Goal: Communication & Community: Participate in discussion

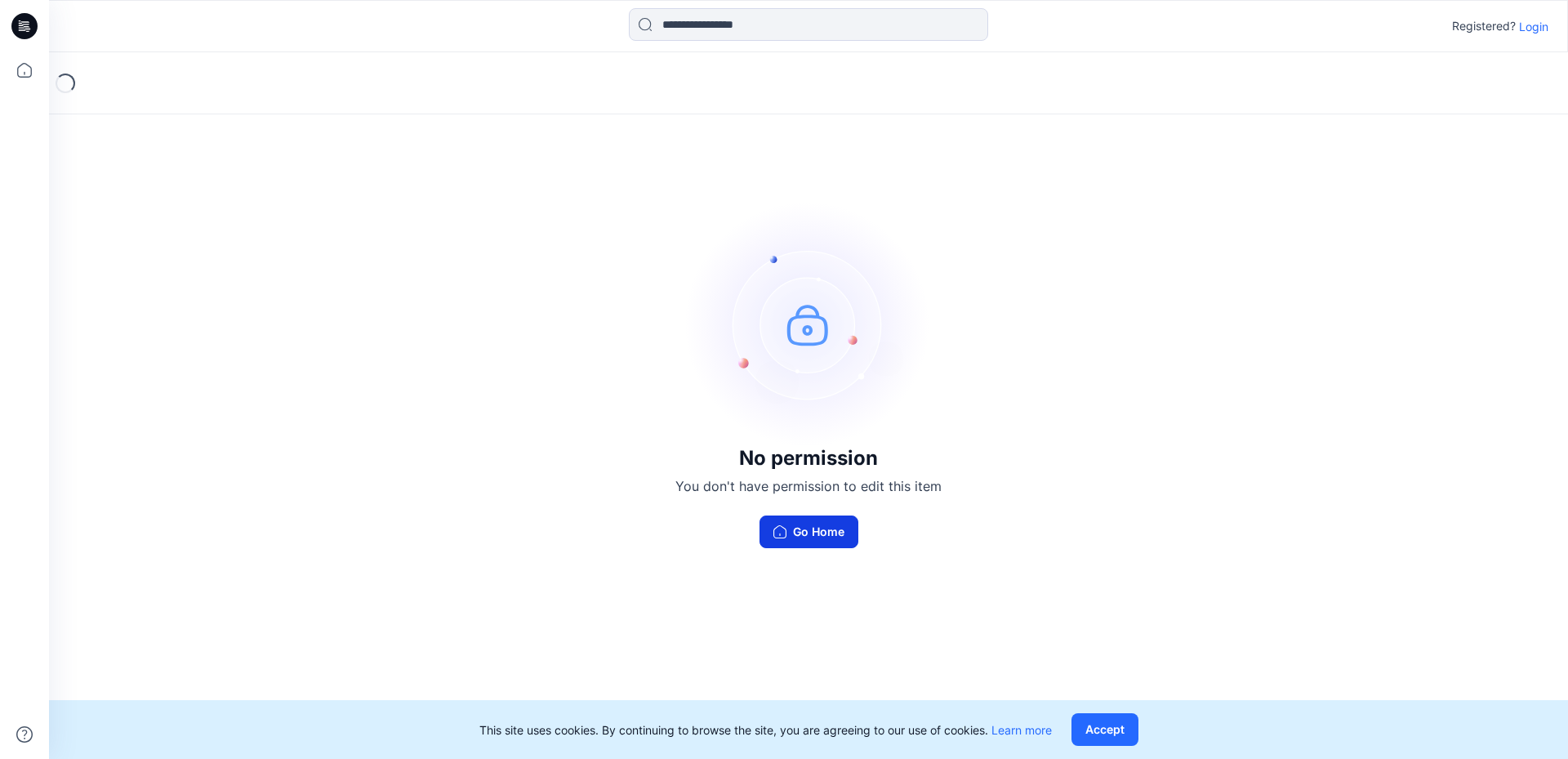
click at [835, 525] on button "Go Home" at bounding box center [809, 531] width 99 height 33
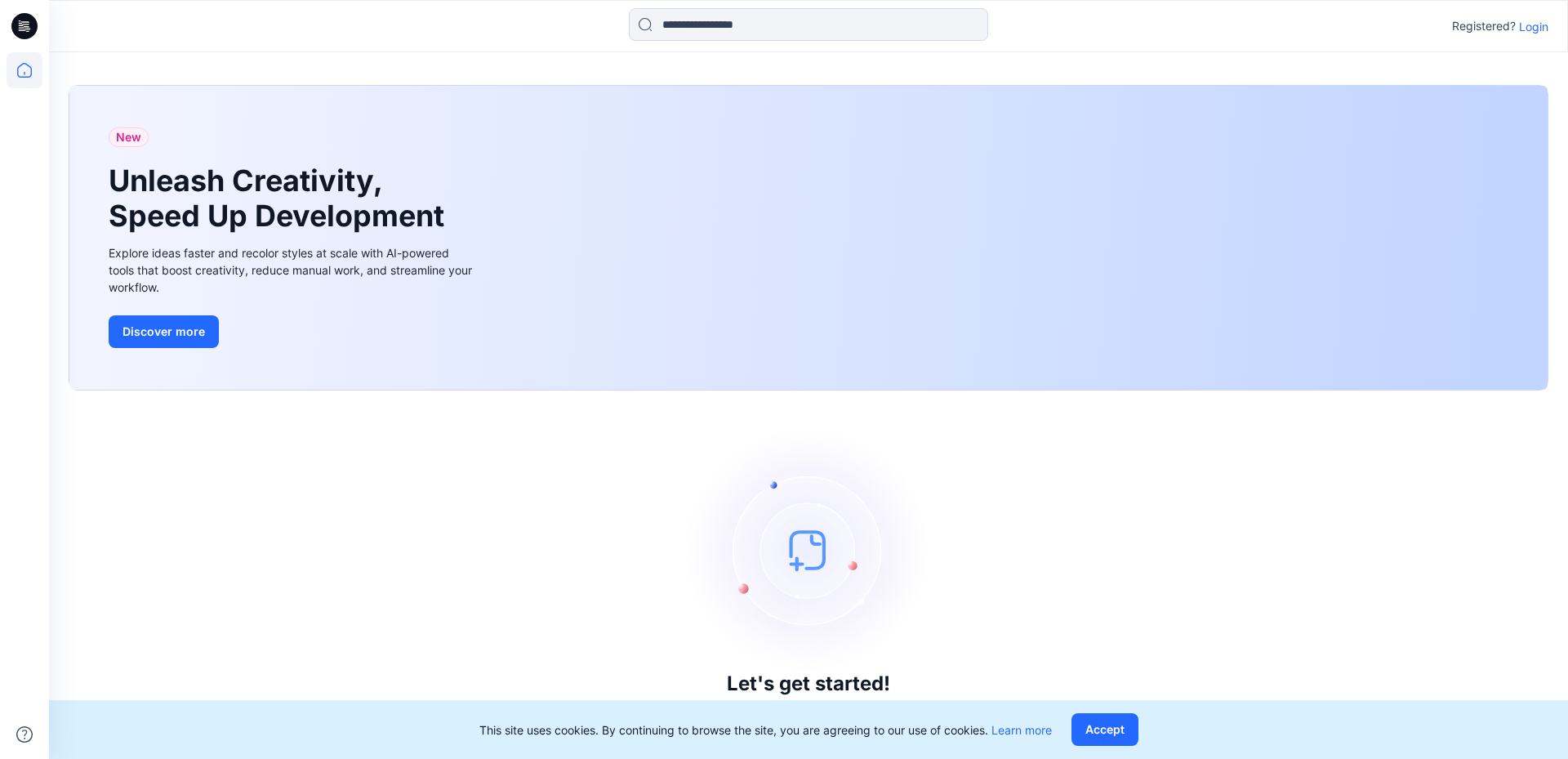
click at [22, 25] on icon at bounding box center [25, 26] width 26 height 26
click at [22, 69] on icon at bounding box center [25, 70] width 36 height 36
click at [25, 28] on icon at bounding box center [25, 26] width 26 height 26
click at [1531, 26] on p "Login" at bounding box center [1533, 26] width 30 height 17
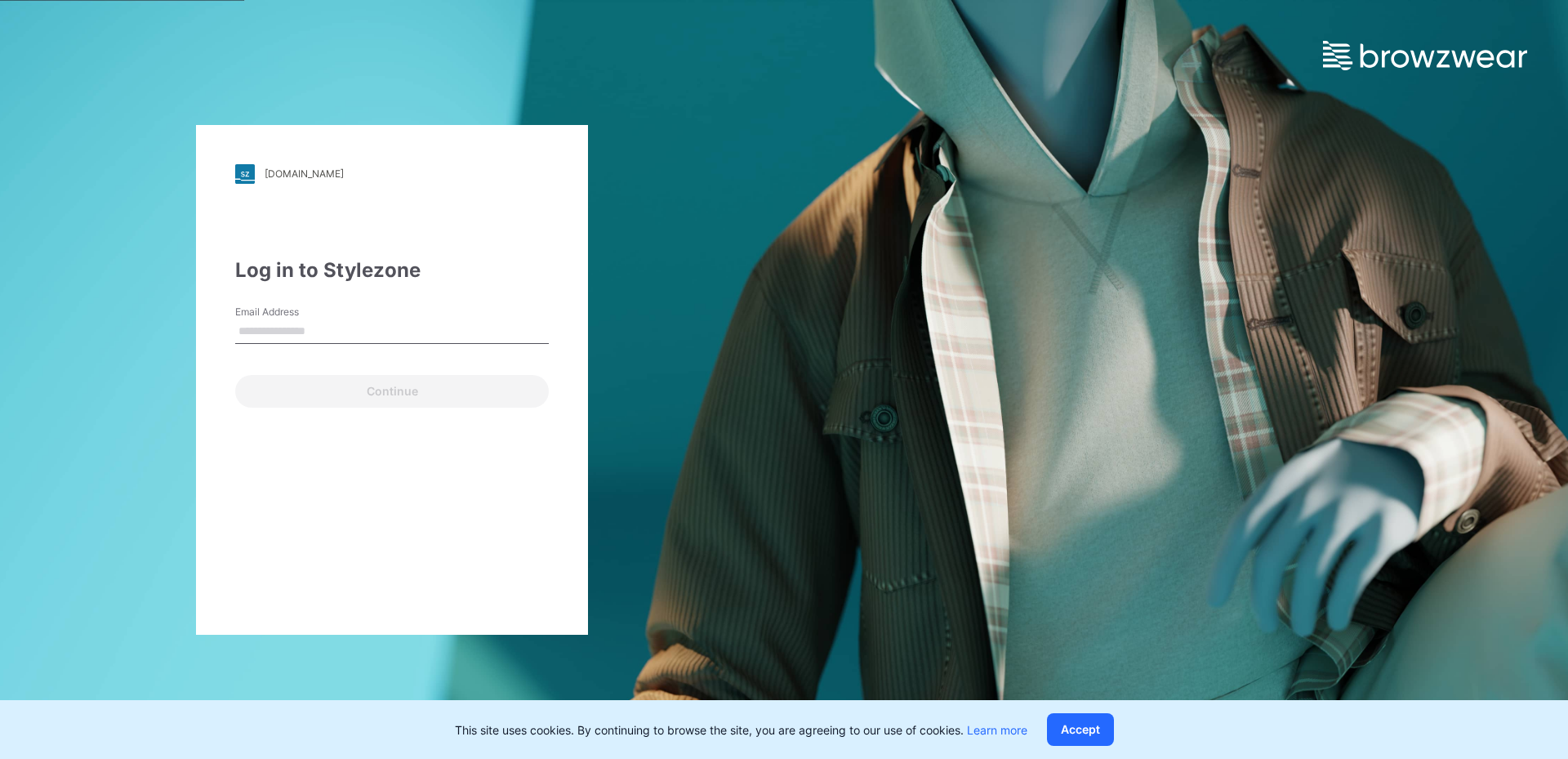
type input "**********"
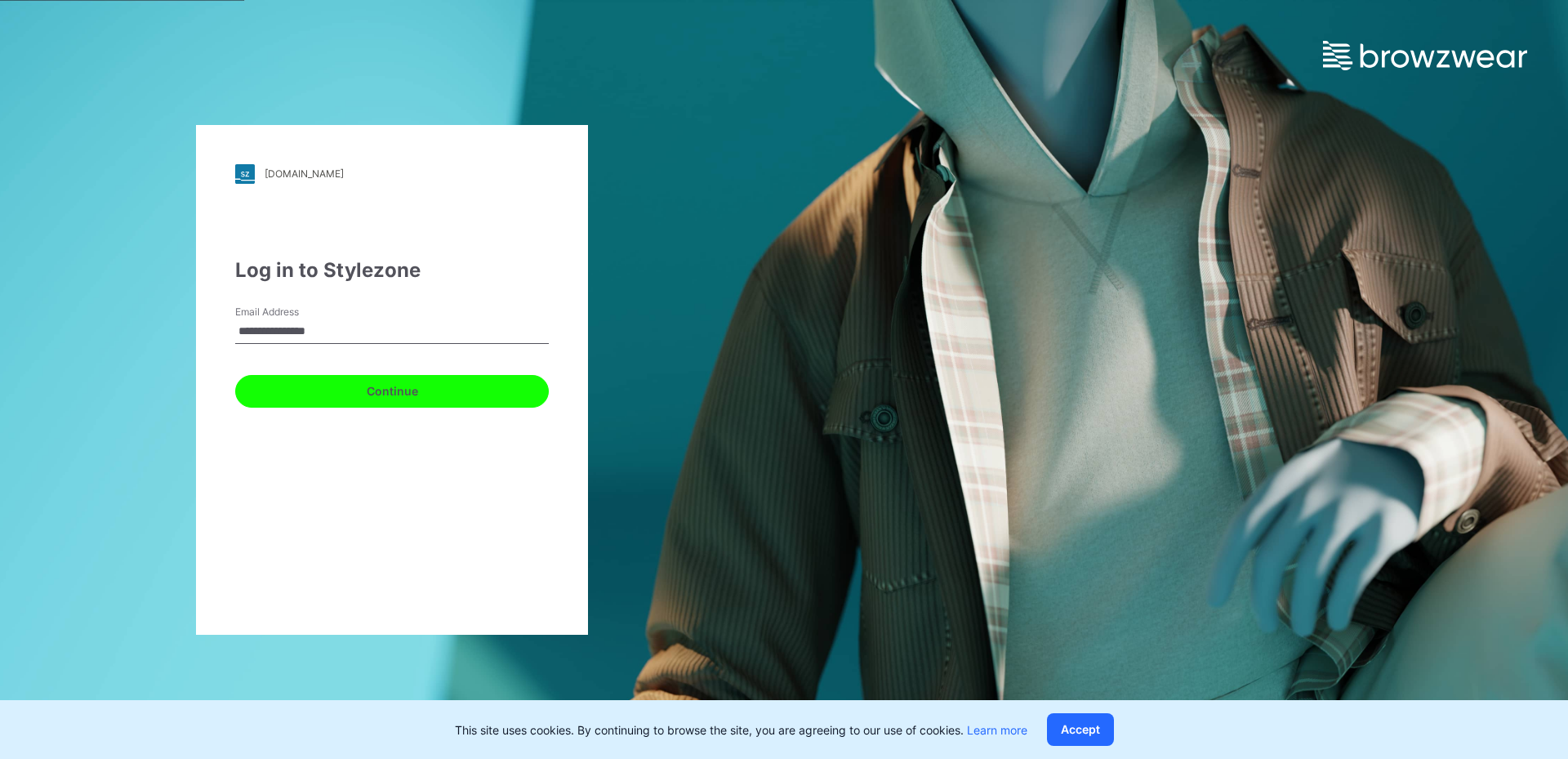
click at [418, 396] on button "Continue" at bounding box center [392, 391] width 314 height 33
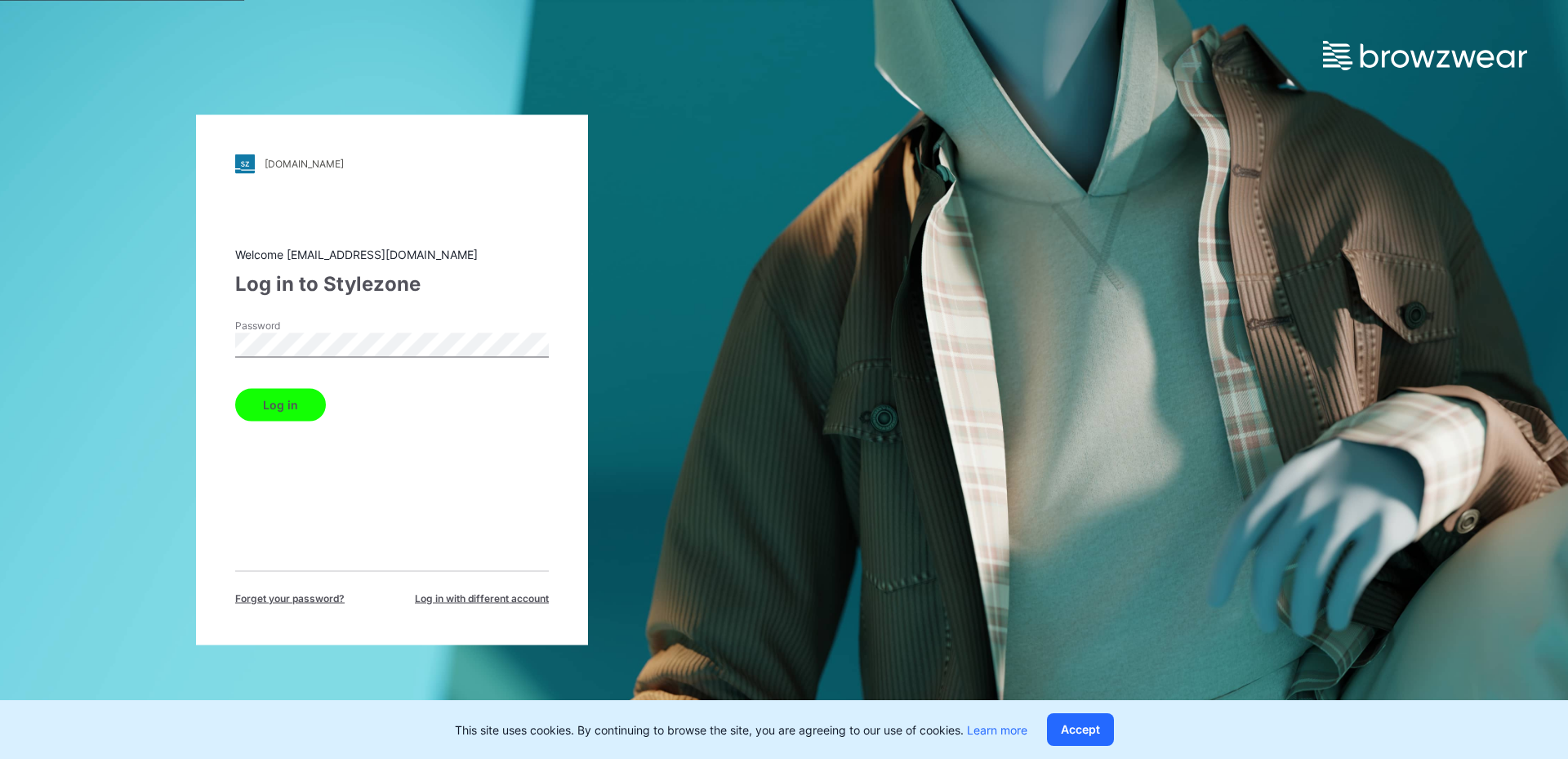
click at [235, 388] on button "Log in" at bounding box center [280, 404] width 91 height 33
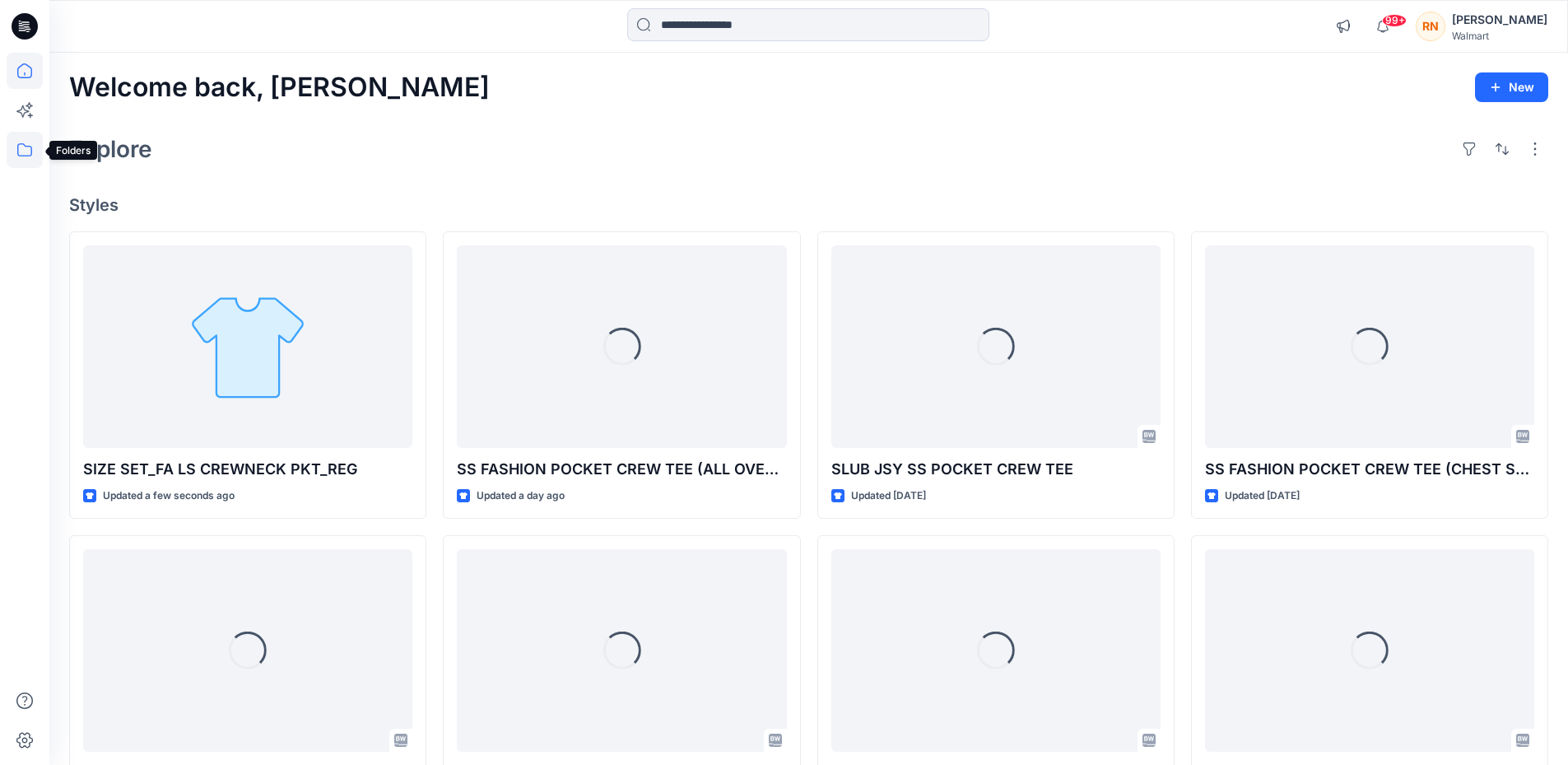
click at [26, 146] on icon at bounding box center [24, 149] width 15 height 13
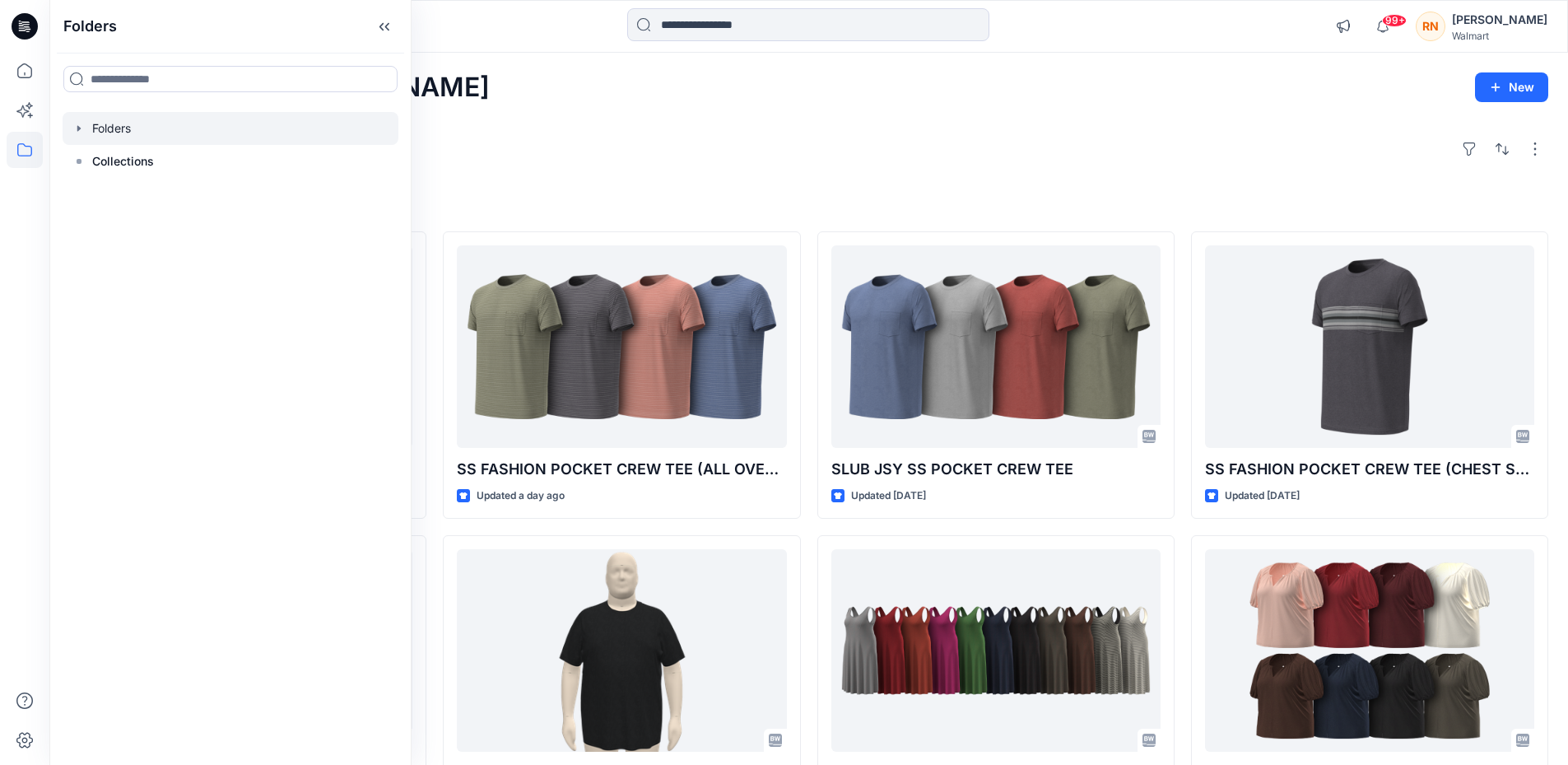
click at [79, 126] on icon "button" at bounding box center [79, 128] width 3 height 6
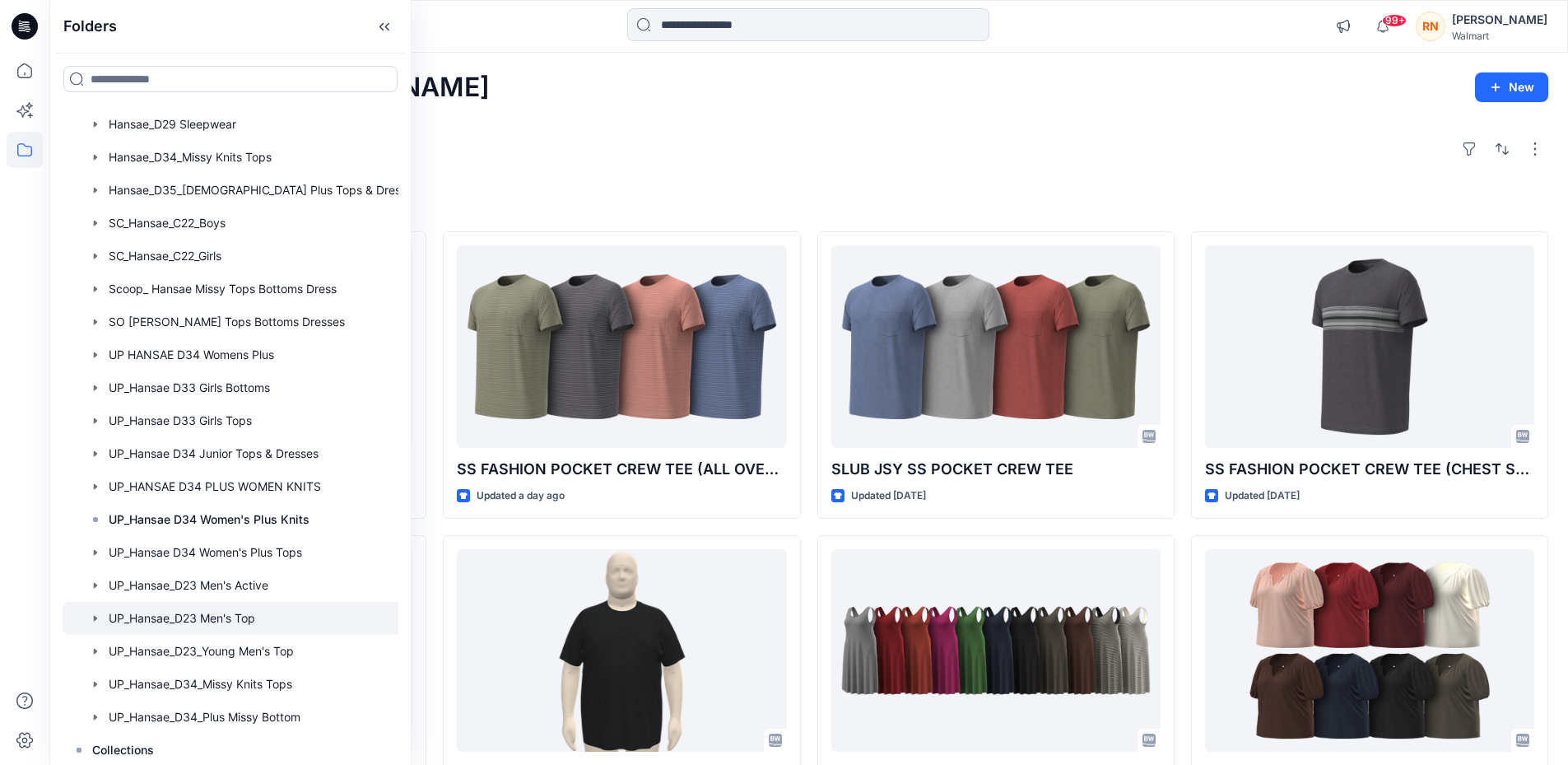
scroll to position [335, 0]
click at [284, 479] on div at bounding box center [246, 484] width 366 height 33
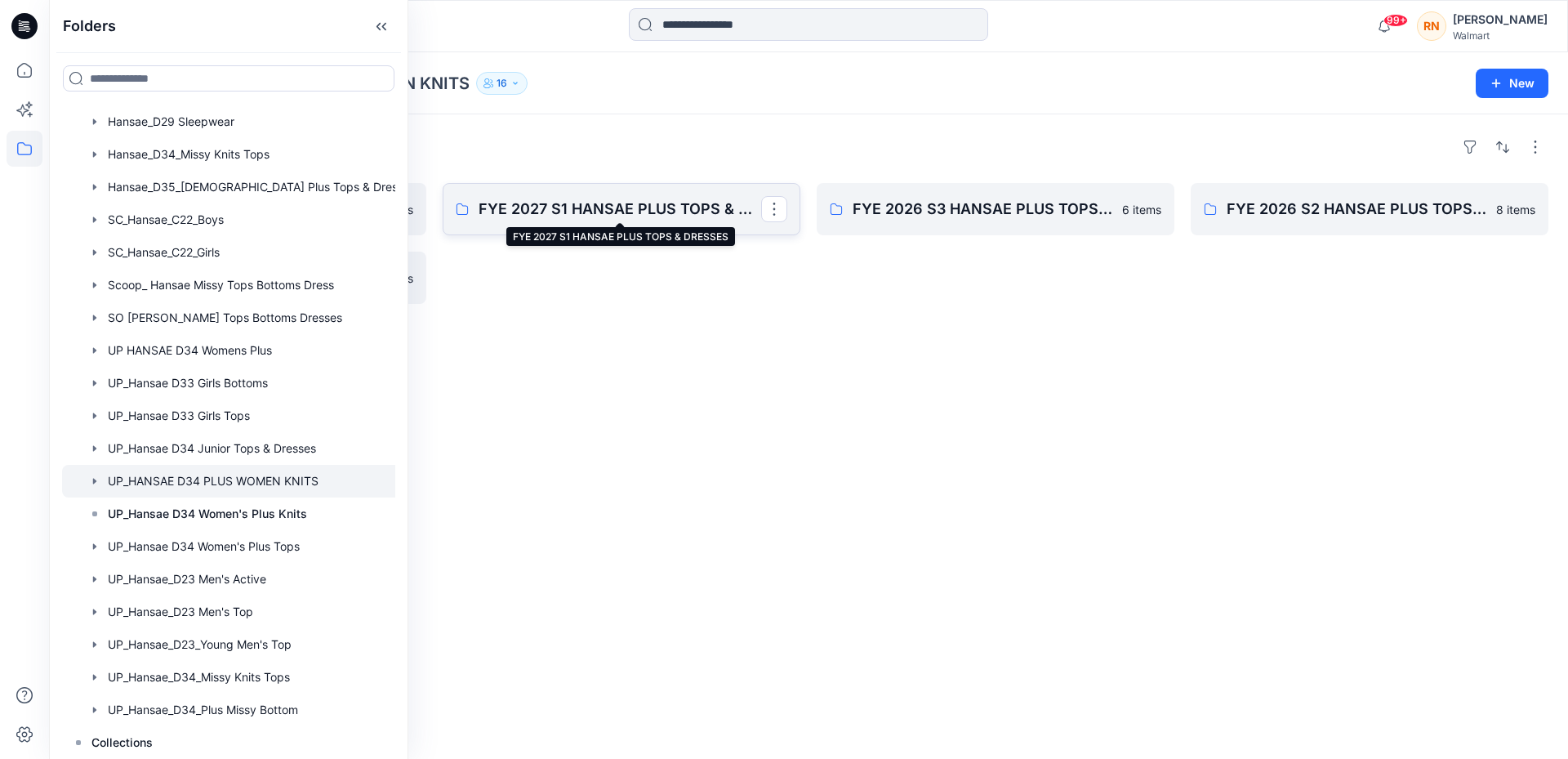
click at [602, 213] on p "FYE 2027 S1 HANSAE PLUS TOPS & DRESSES" at bounding box center [620, 208] width 282 height 23
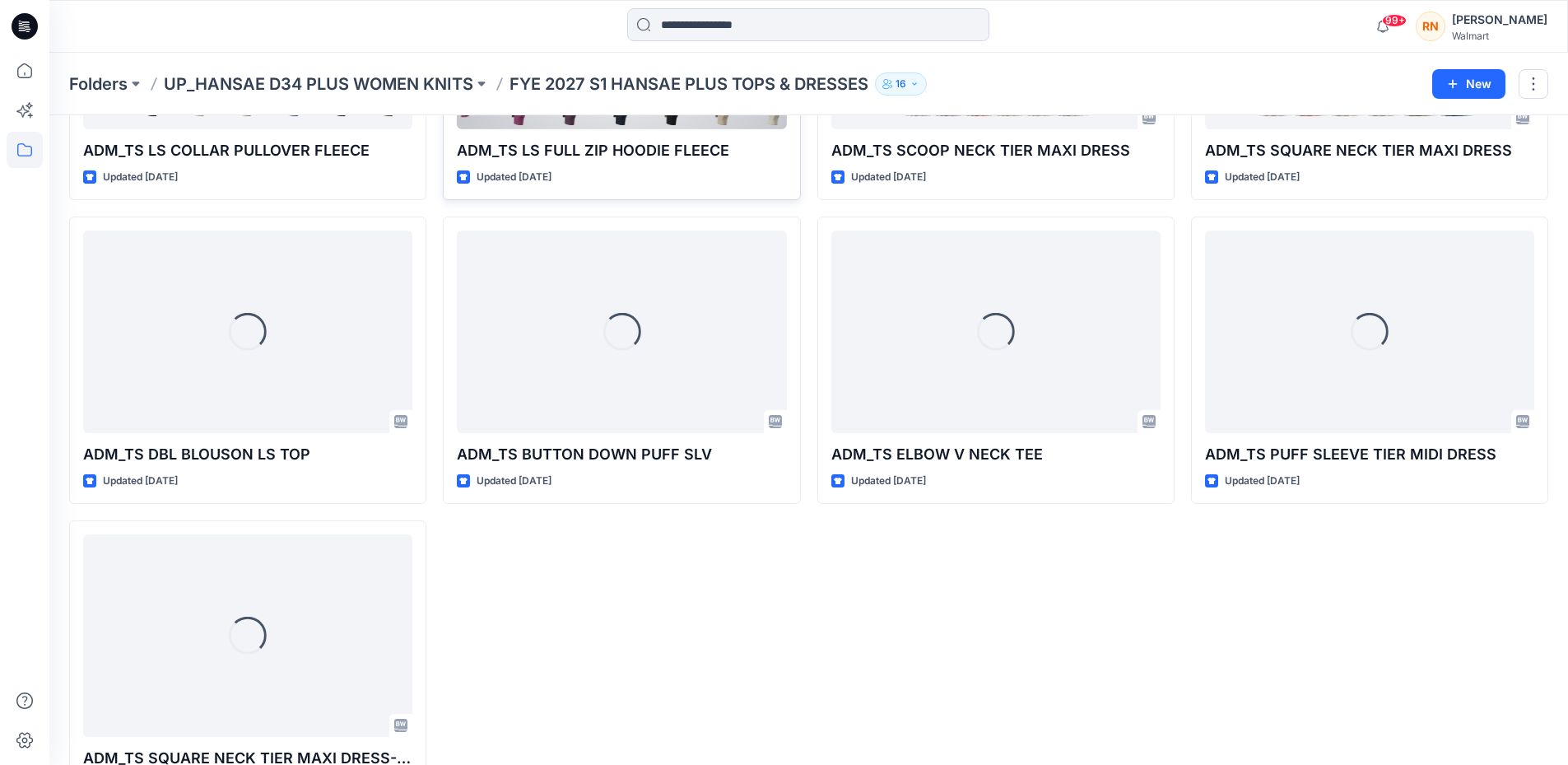
scroll to position [888, 0]
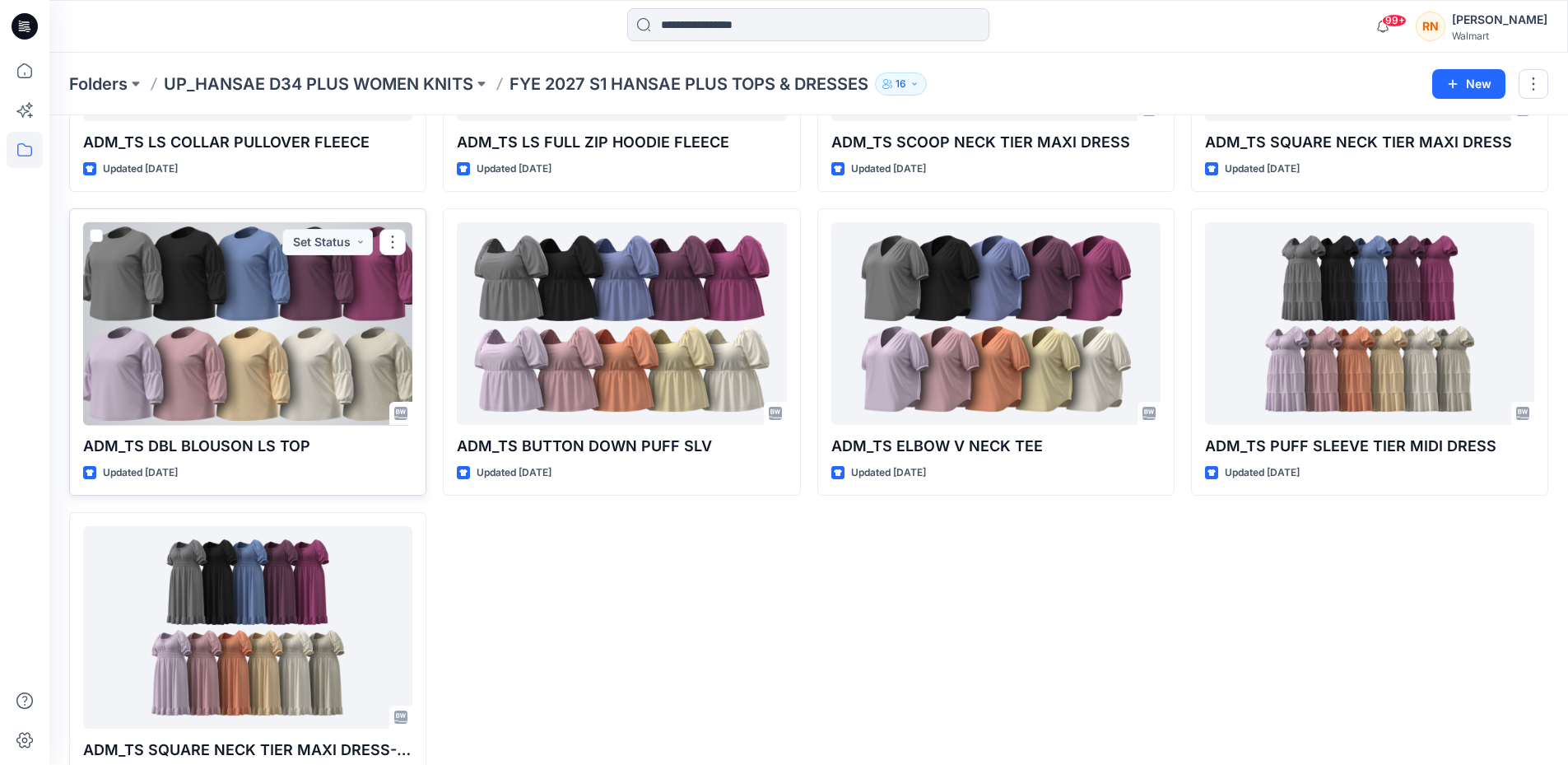
click at [196, 356] on div at bounding box center [248, 323] width 329 height 203
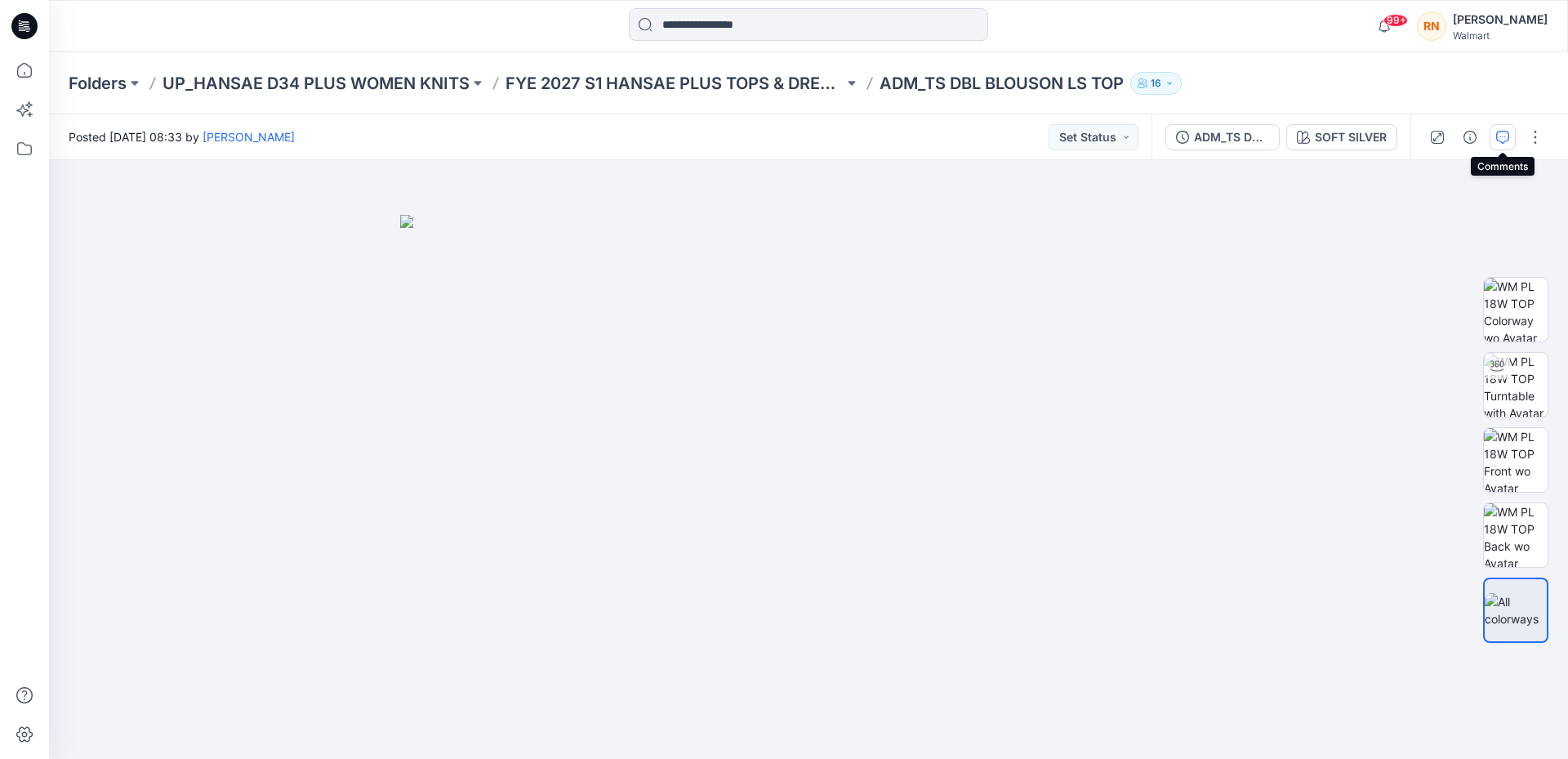
click at [1492, 134] on button "button" at bounding box center [1502, 137] width 26 height 26
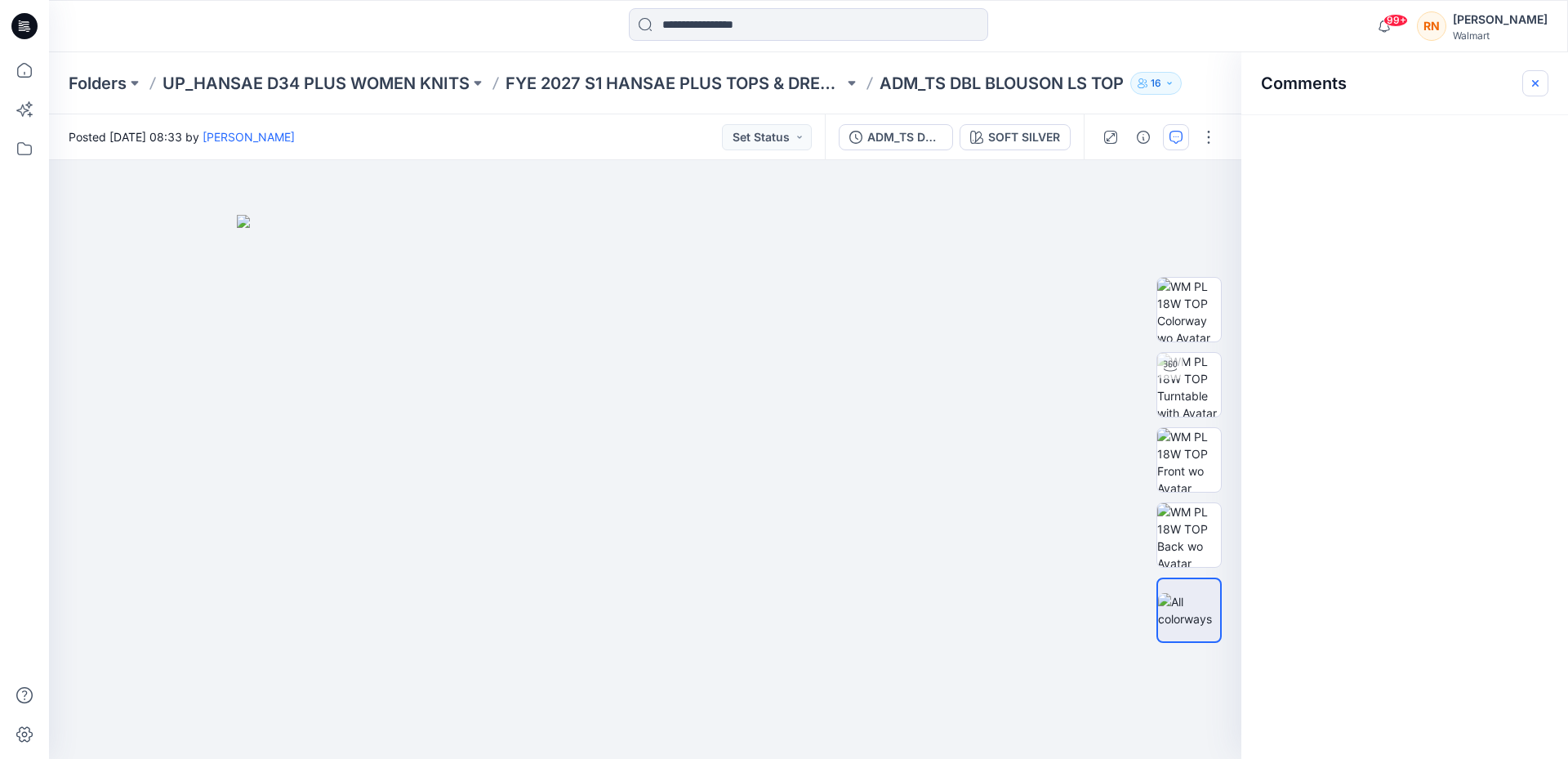
click at [1533, 87] on icon "button" at bounding box center [1534, 83] width 13 height 13
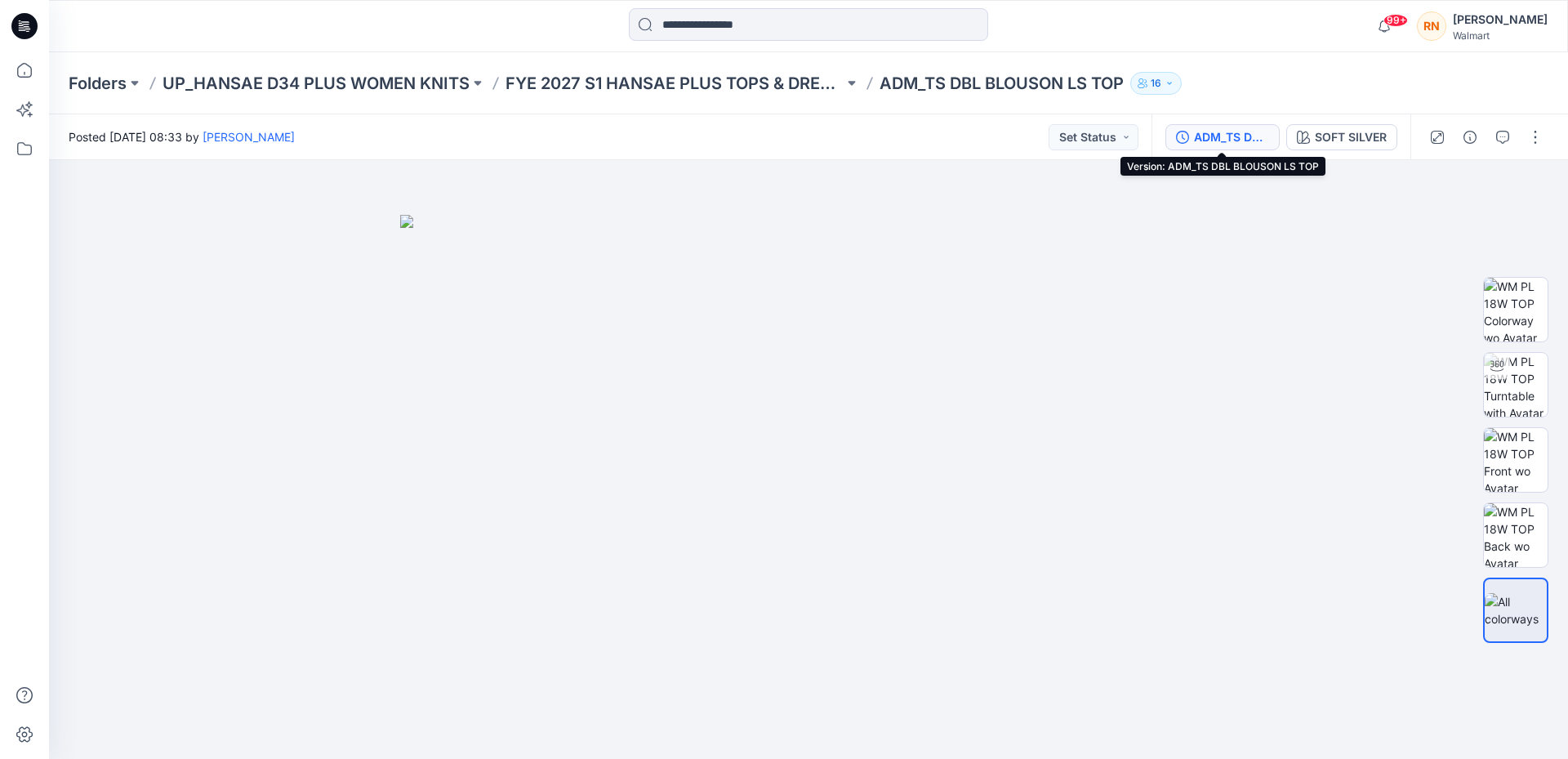
click at [1211, 130] on div "ADM_TS DBL BLOUSON LS TOP" at bounding box center [1232, 137] width 75 height 18
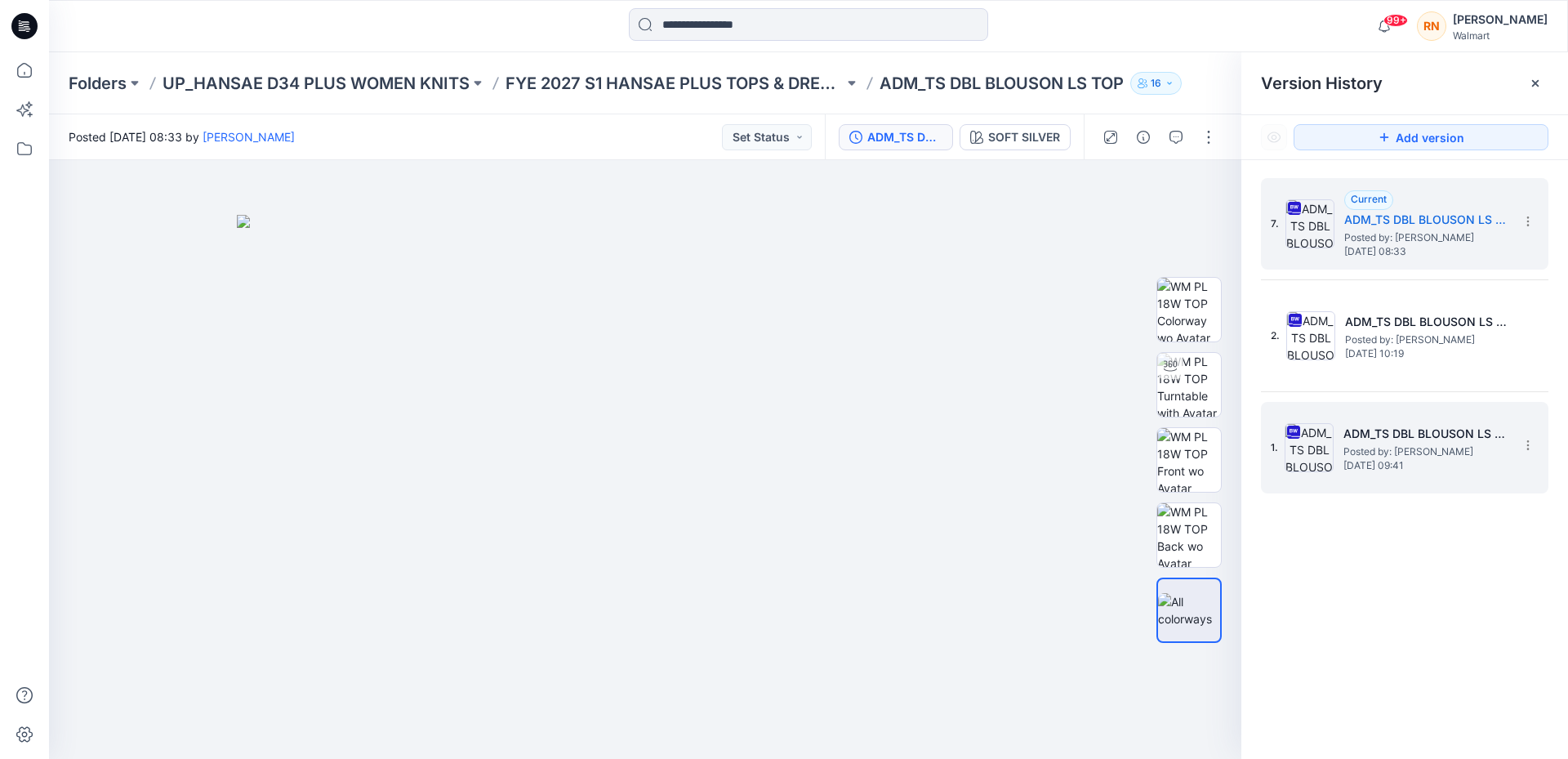
click at [1413, 421] on div "1. ADM_TS DBL BLOUSON LS TOP Posted by: [PERSON_NAME] [DATE] 09:41" at bounding box center [1393, 447] width 245 height 78
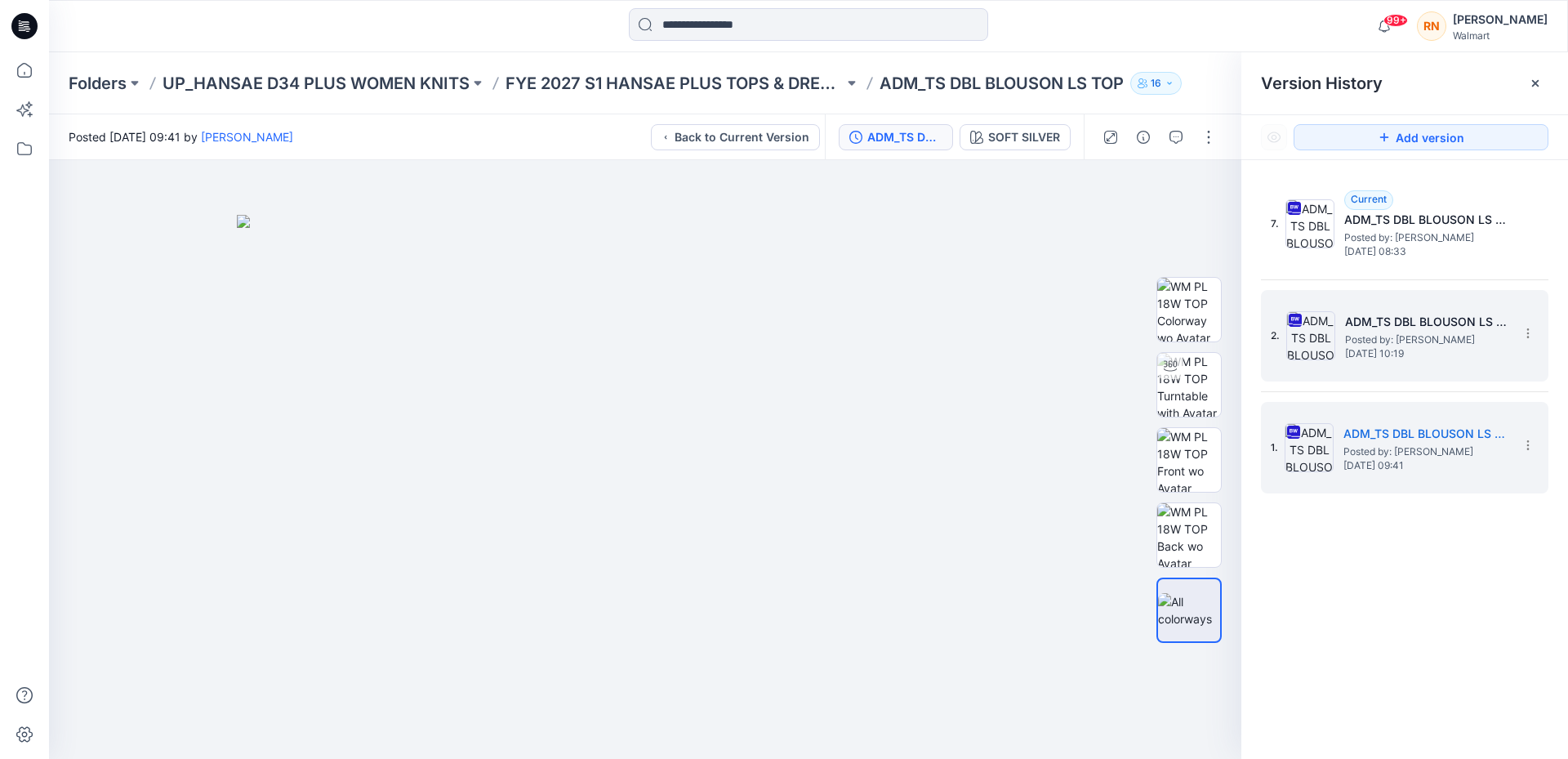
click at [1408, 367] on div "2. ADM_TS DBL BLOUSON LS TOP Posted by: [PERSON_NAME] [DATE] 10:19" at bounding box center [1393, 335] width 245 height 78
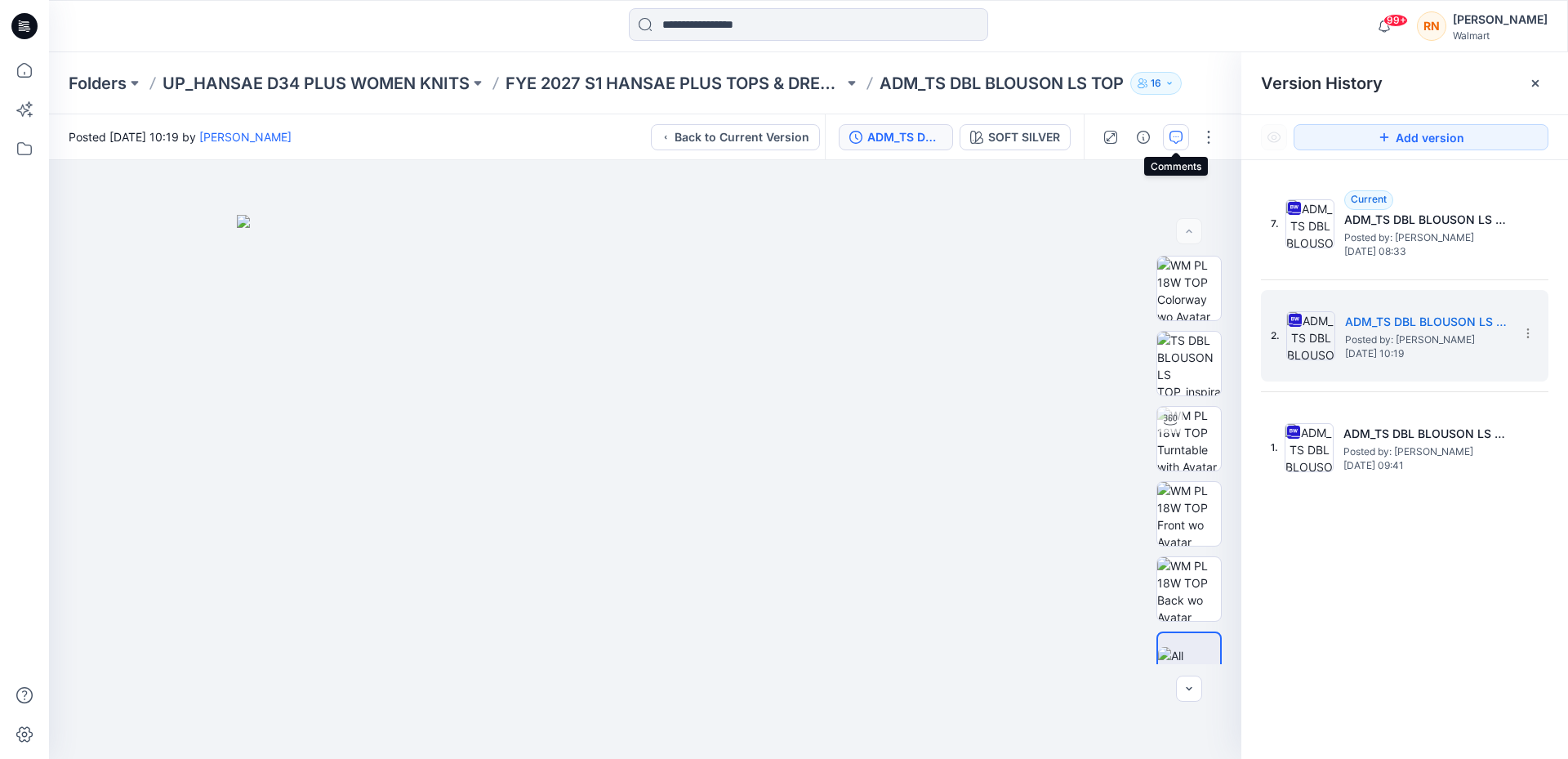
click at [1182, 134] on button "button" at bounding box center [1175, 137] width 26 height 26
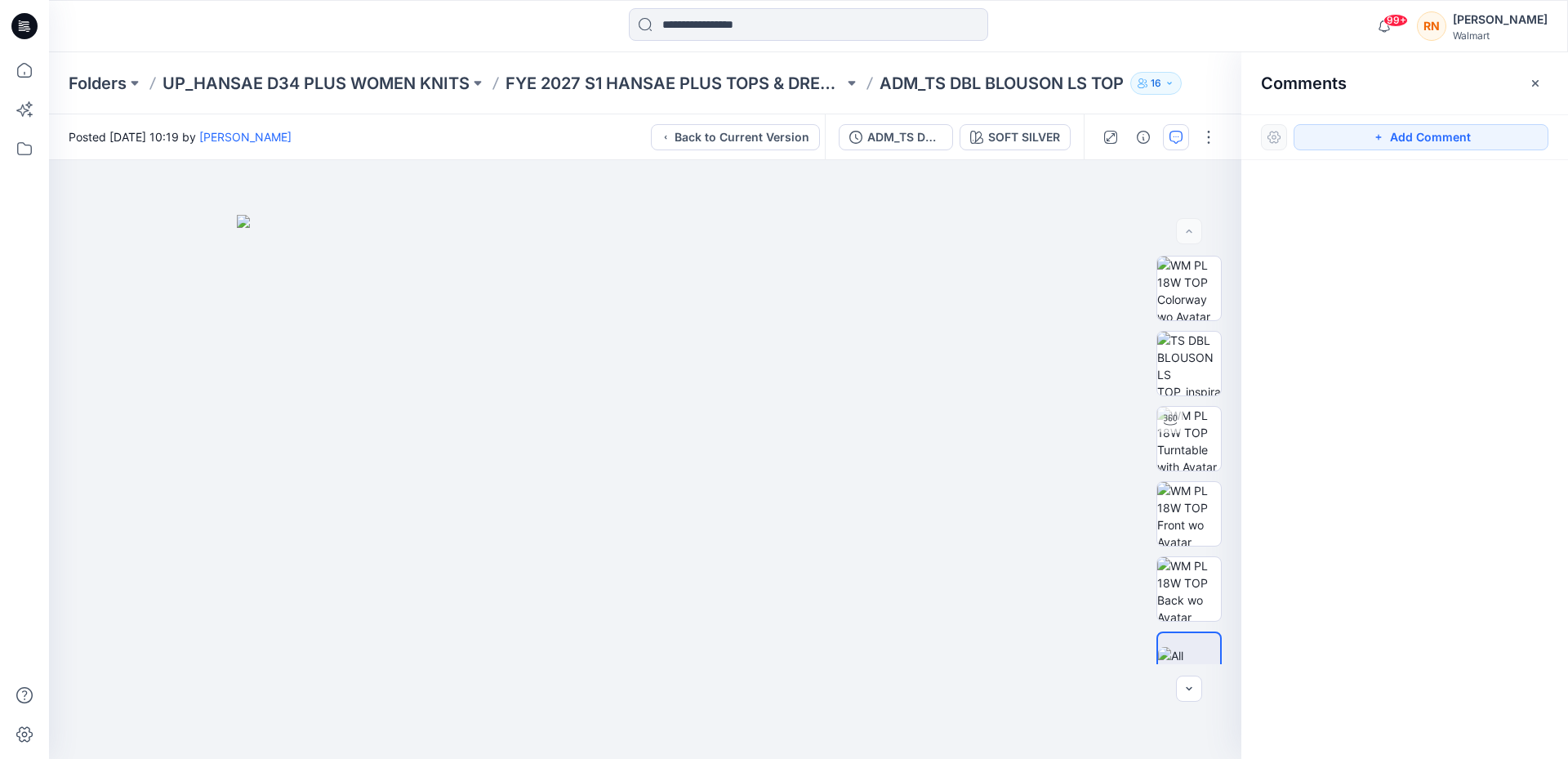
click at [1182, 134] on button "button" at bounding box center [1175, 137] width 26 height 26
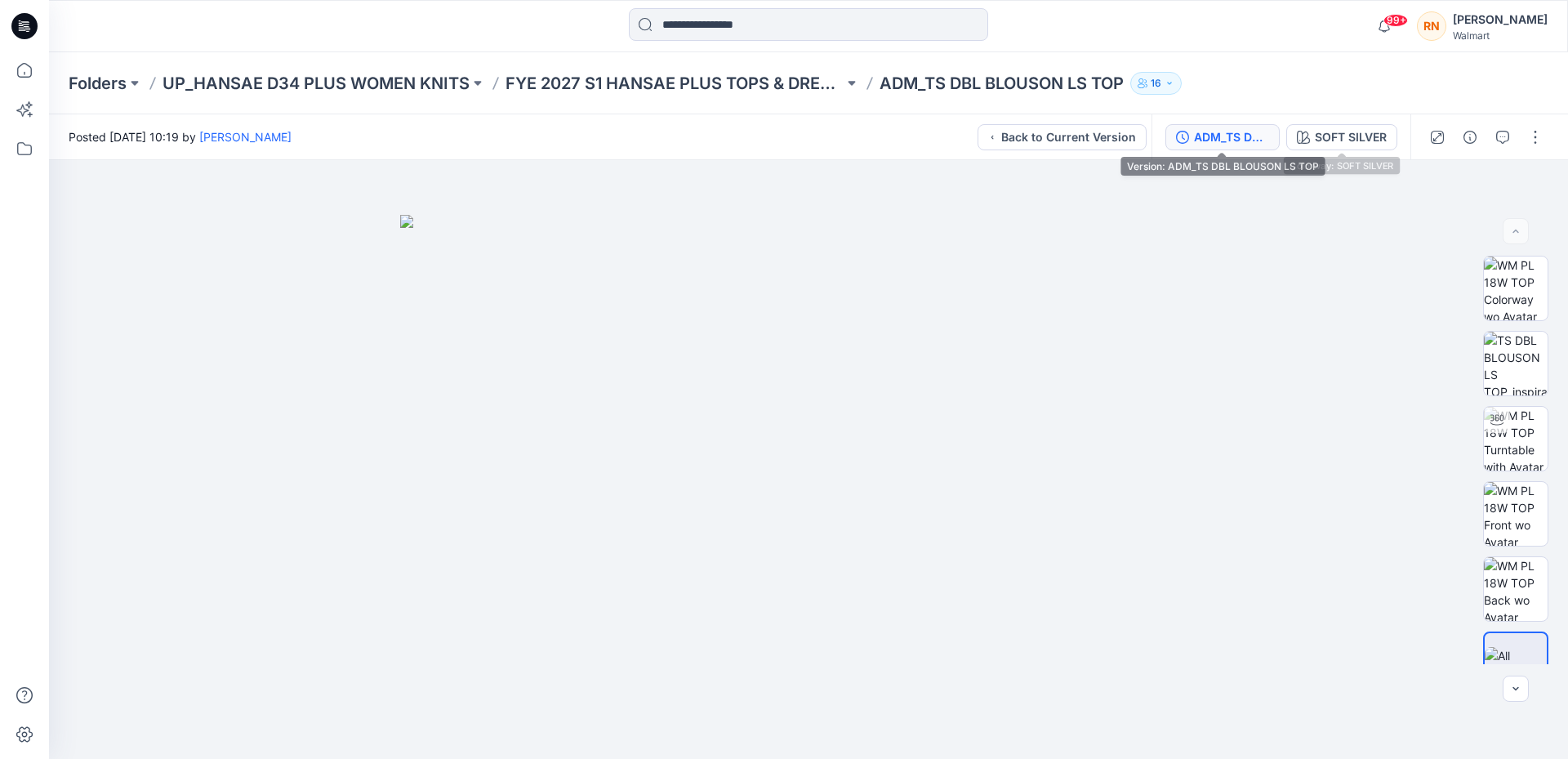
click at [1201, 136] on div "ADM_TS DBL BLOUSON LS TOP" at bounding box center [1232, 137] width 75 height 18
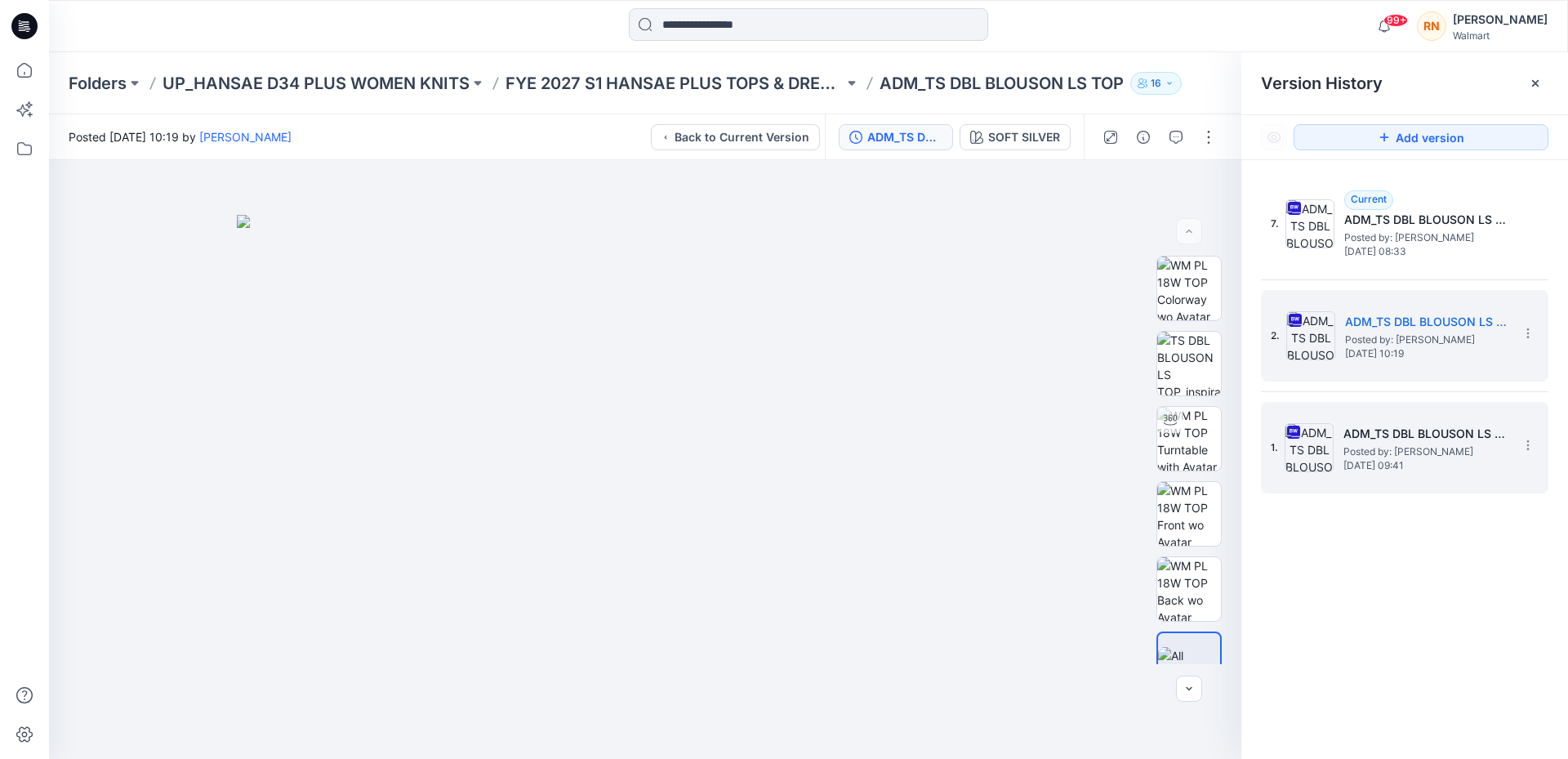
click at [1413, 466] on span "[DATE] 09:41" at bounding box center [1424, 466] width 163 height 12
